Goal: Task Accomplishment & Management: Manage account settings

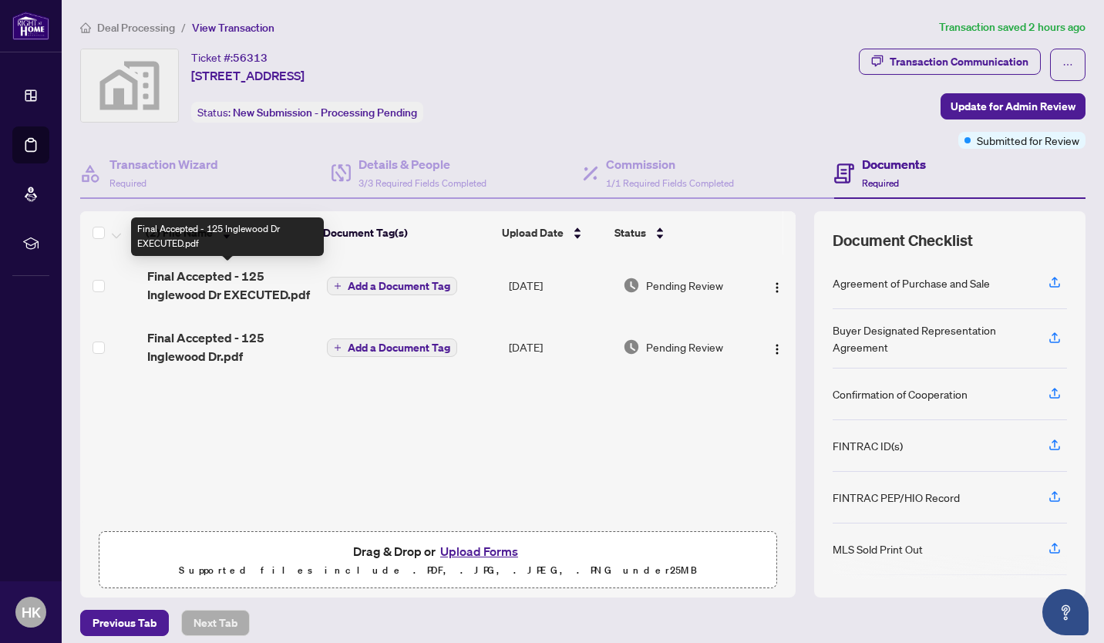
click at [214, 276] on span "Final Accepted - 125 Inglewood Dr EXECUTED.pdf" at bounding box center [231, 285] width 168 height 37
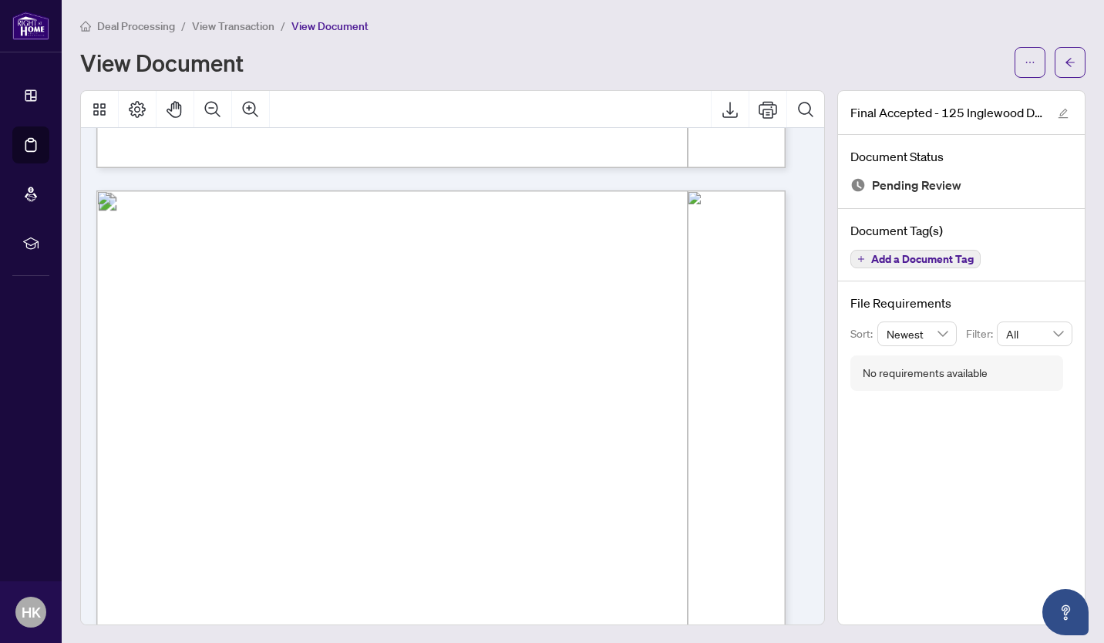
scroll to position [10920, 0]
click at [220, 24] on span "View Transaction" at bounding box center [233, 26] width 82 height 14
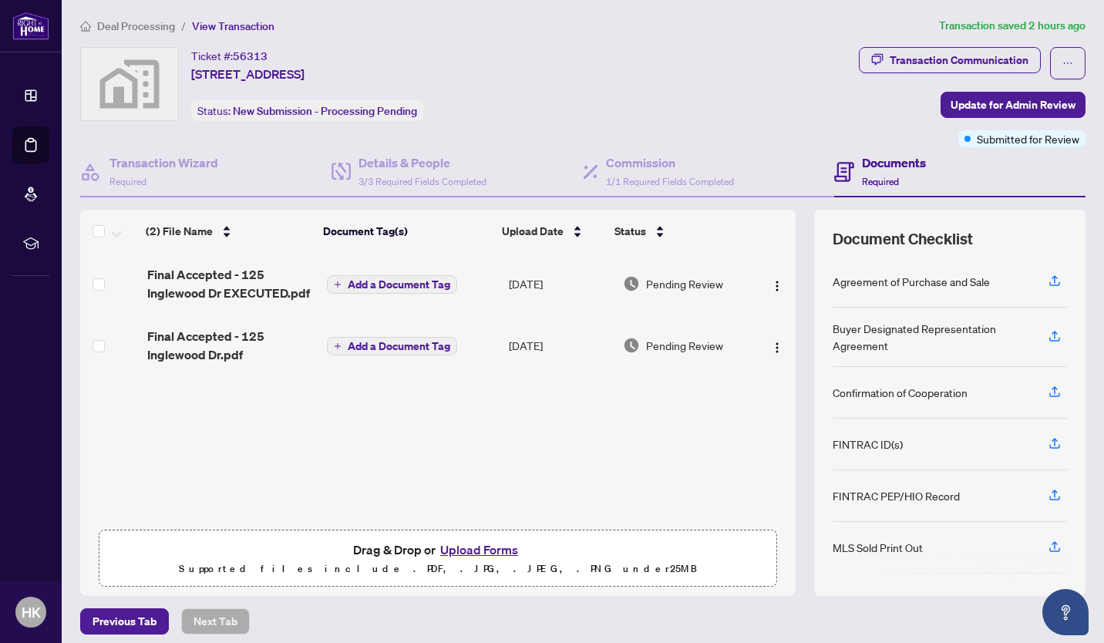
click at [771, 283] on img "button" at bounding box center [777, 286] width 12 height 12
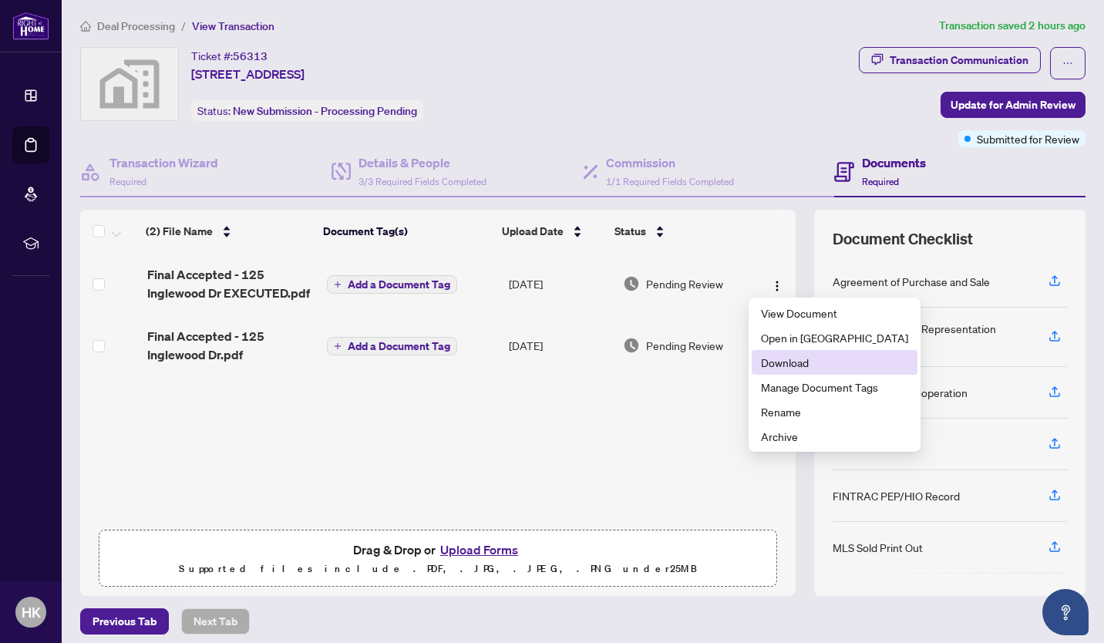
click at [787, 364] on span "Download" at bounding box center [834, 362] width 147 height 17
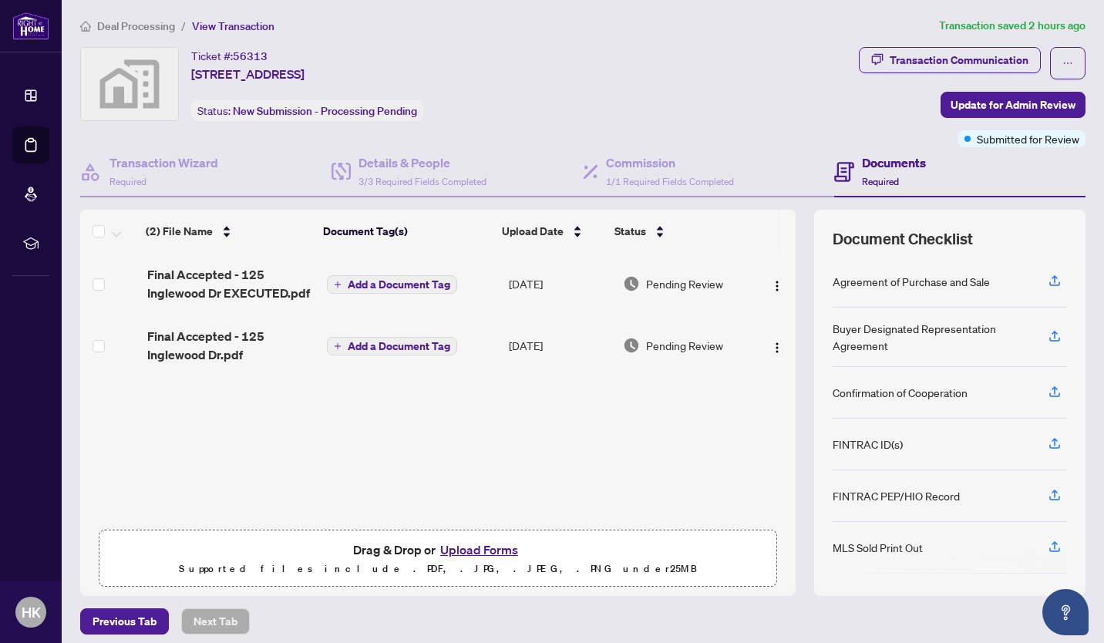
click at [771, 344] on img "button" at bounding box center [777, 347] width 12 height 12
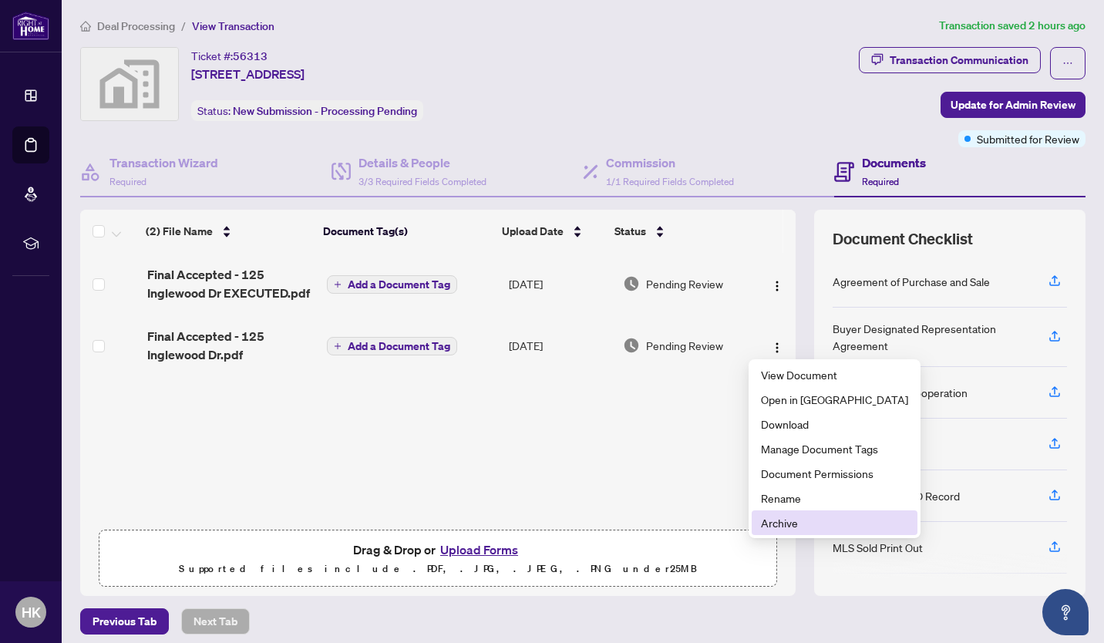
click at [795, 516] on span "Archive" at bounding box center [834, 522] width 147 height 17
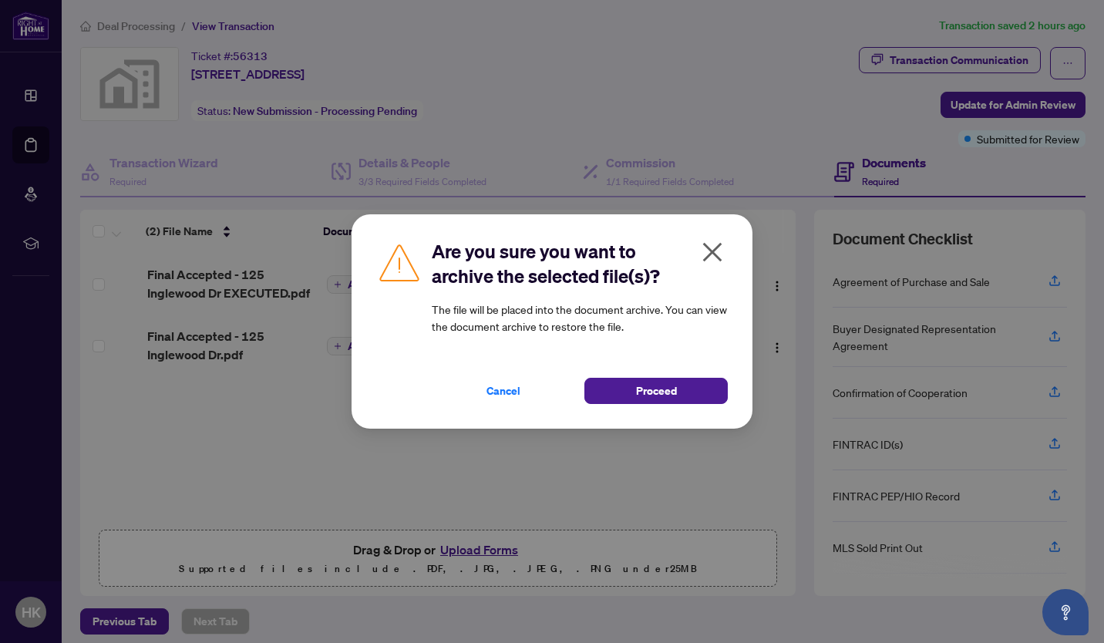
click at [653, 392] on span "Proceed" at bounding box center [656, 390] width 41 height 25
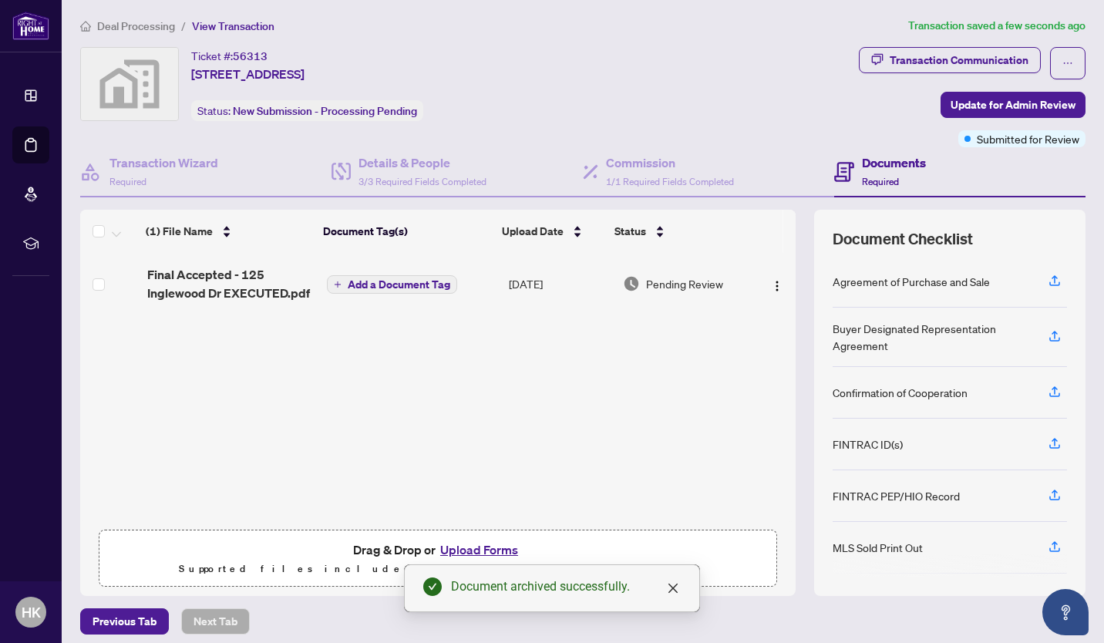
click at [481, 547] on button "Upload Forms" at bounding box center [478, 549] width 87 height 20
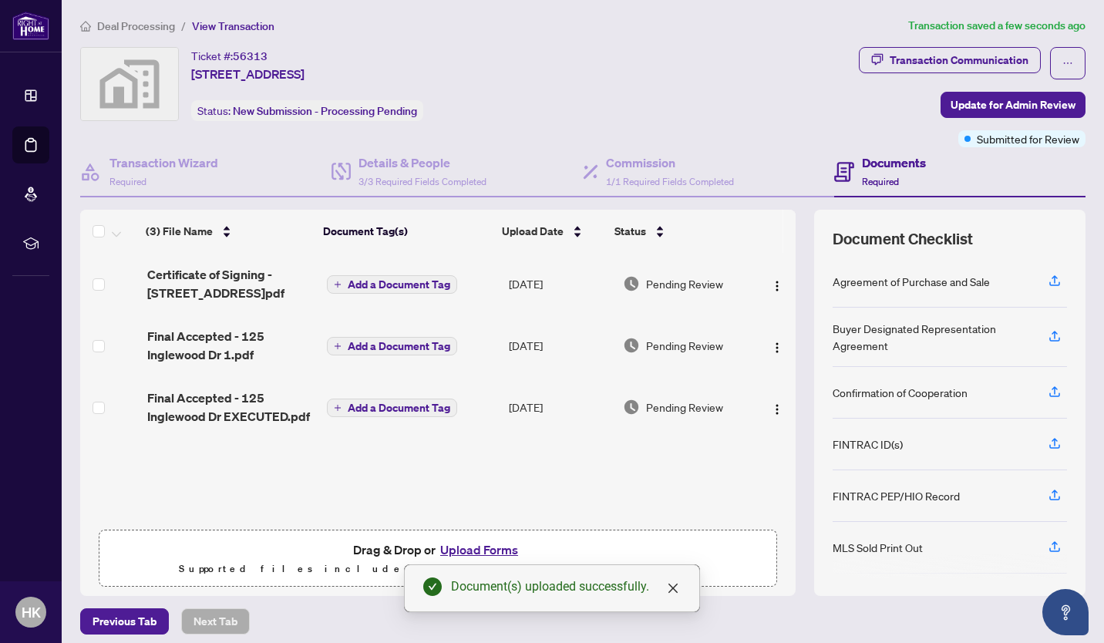
click at [771, 283] on img "button" at bounding box center [777, 286] width 12 height 12
click at [610, 473] on div "(3) File Name Document Tag(s) Upload Date Status Certificate of Signing - [STRE…" at bounding box center [437, 387] width 715 height 268
click at [771, 407] on img "button" at bounding box center [777, 409] width 12 height 12
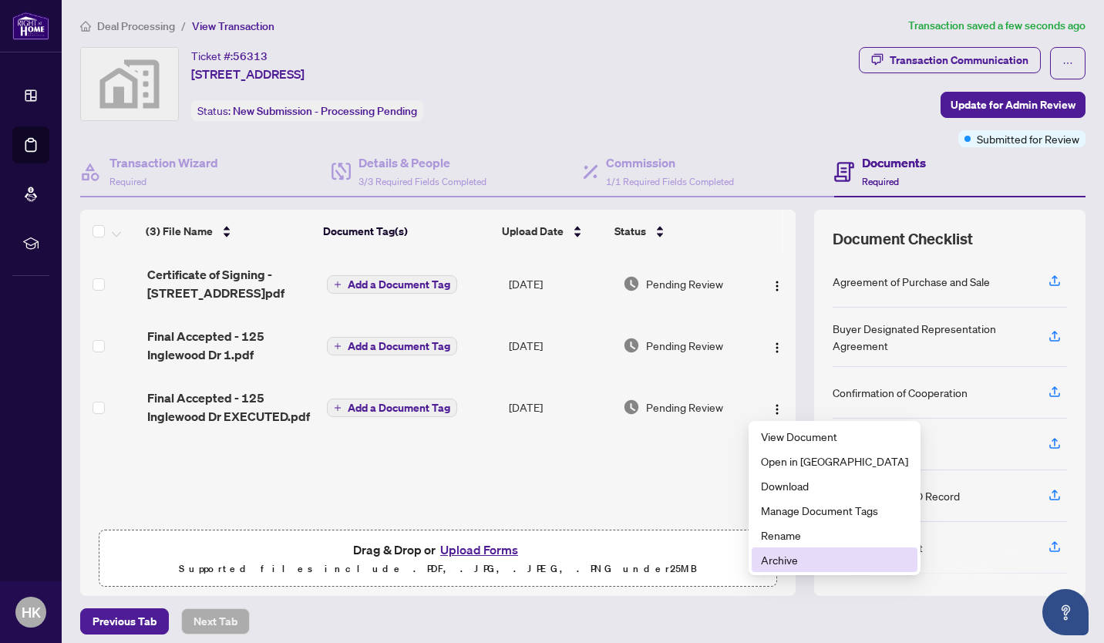
click at [795, 555] on span "Archive" at bounding box center [834, 559] width 147 height 17
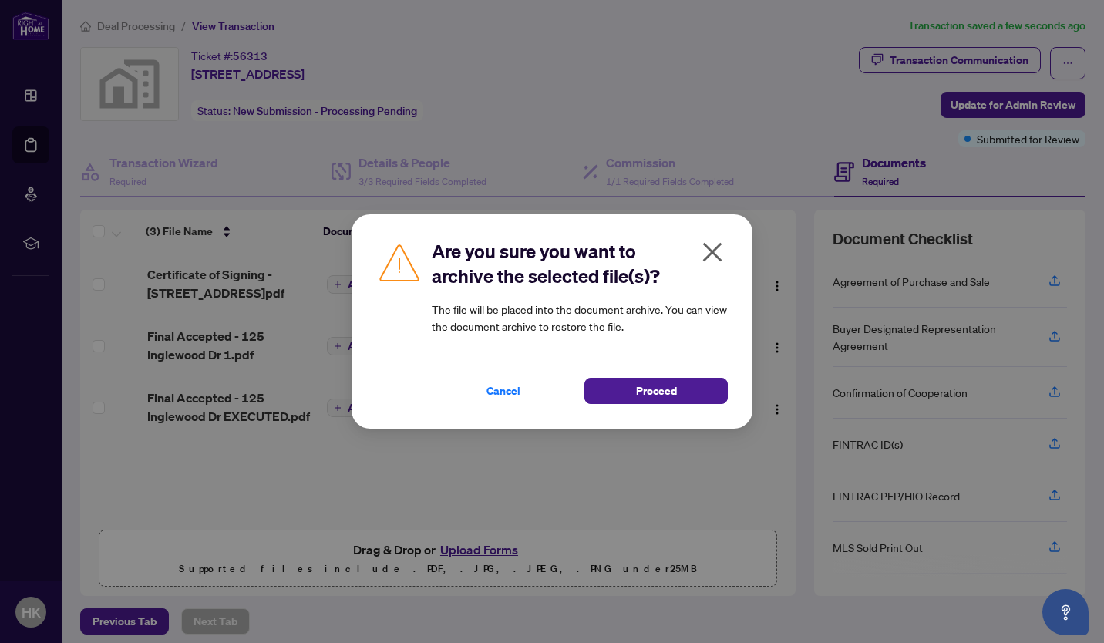
click at [662, 385] on span "Proceed" at bounding box center [656, 390] width 41 height 25
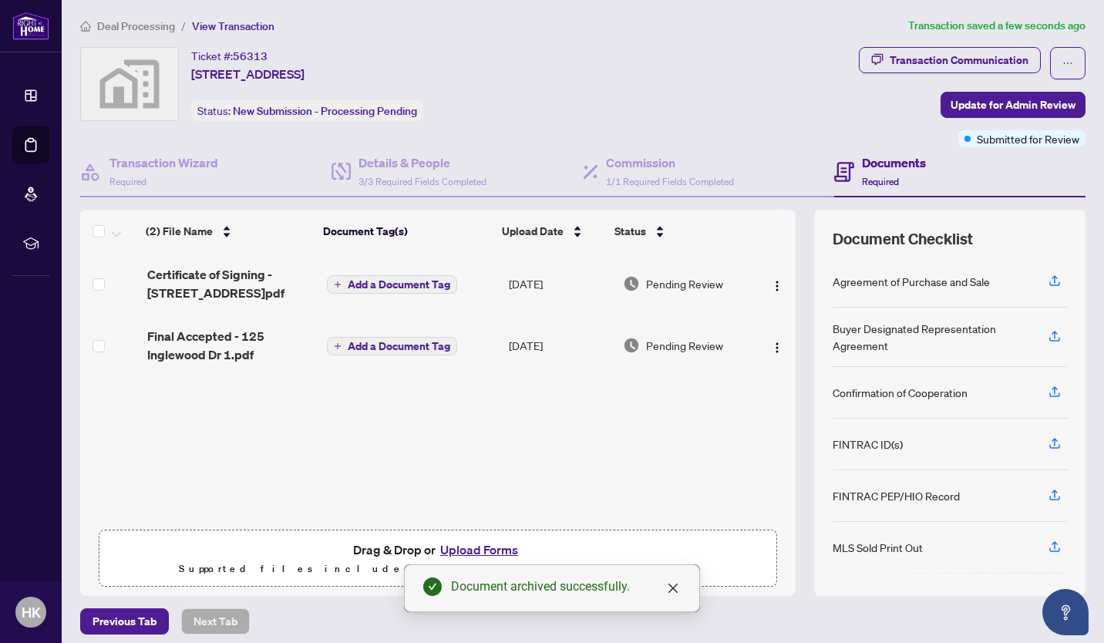
click at [482, 551] on button "Upload Forms" at bounding box center [478, 549] width 87 height 20
